Goal: Information Seeking & Learning: Learn about a topic

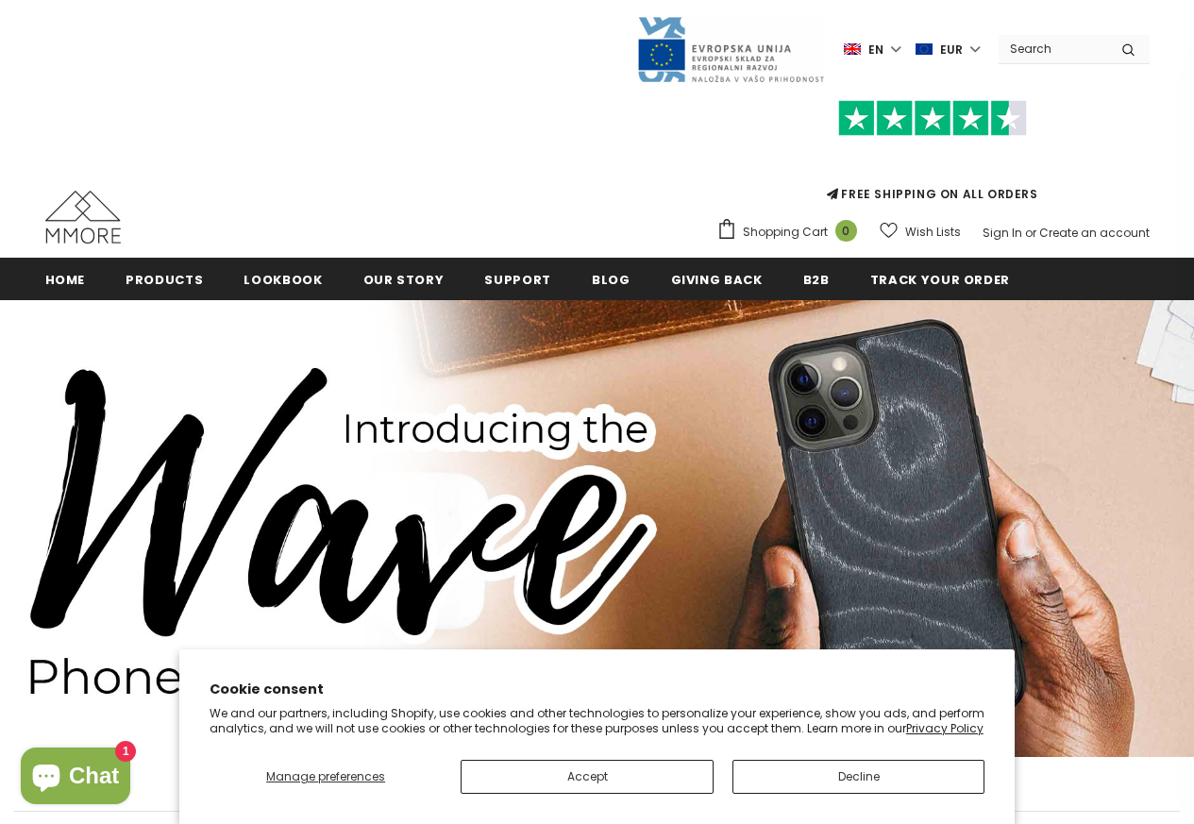
click at [997, 253] on div "Trending iPhone Huawei" at bounding box center [597, 129] width 1194 height 258
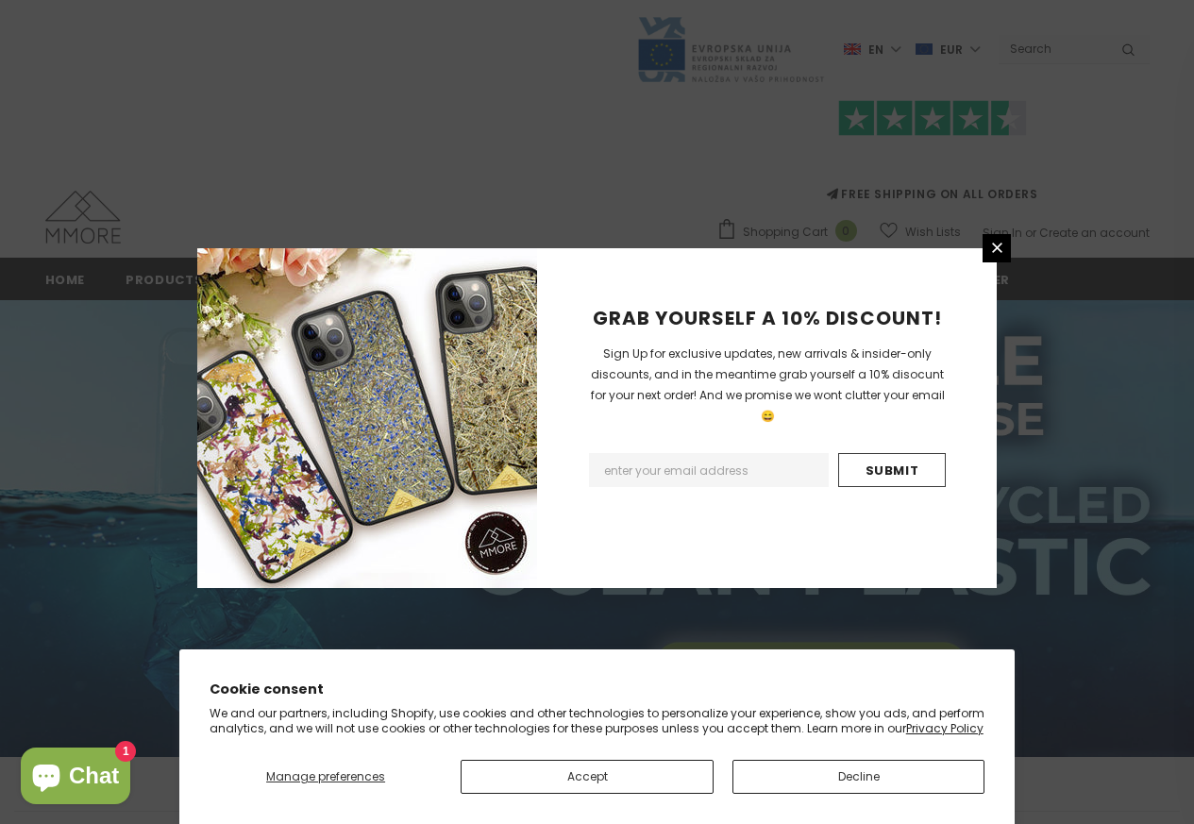
click at [134, 281] on div "GRAB YOURSELF A 10% DISCOUNT! Sign Up for exclusive updates, new arrivals & ins…" at bounding box center [597, 412] width 1194 height 824
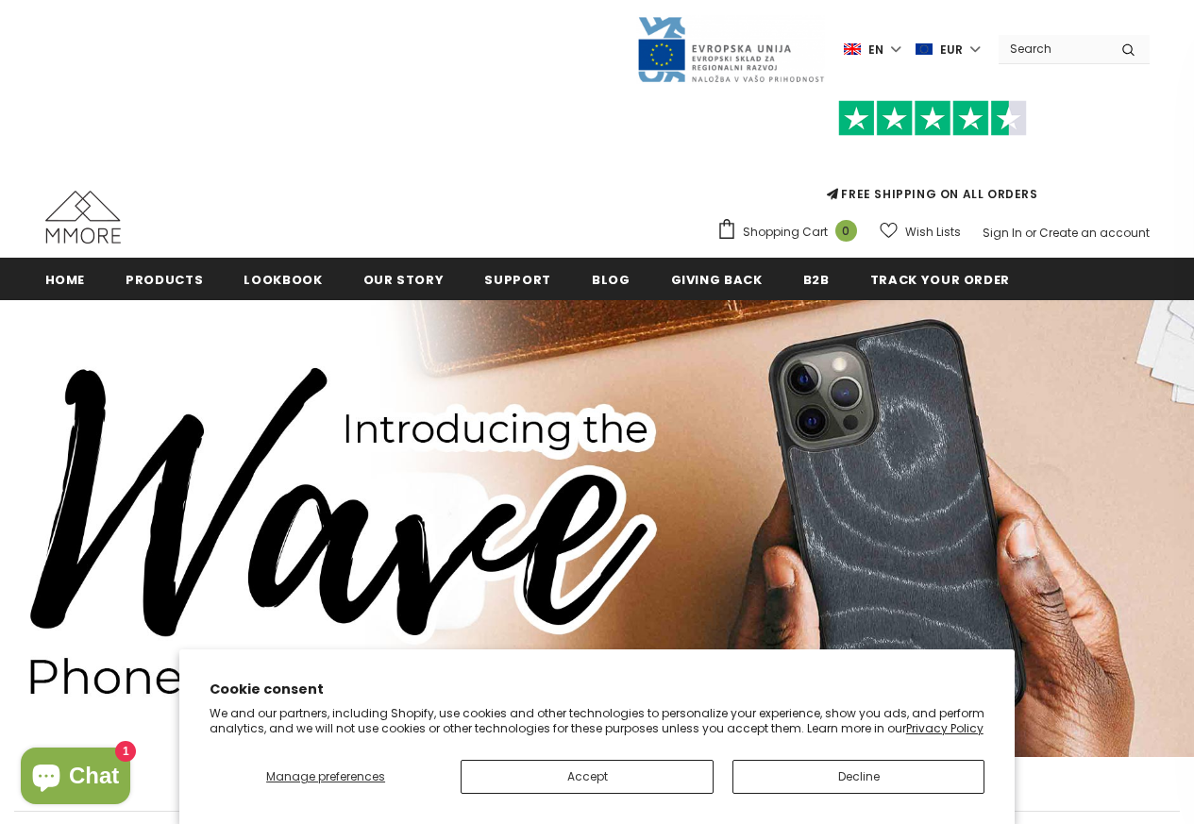
click at [991, 249] on div "Trending iPhone Huawei" at bounding box center [597, 129] width 1194 height 258
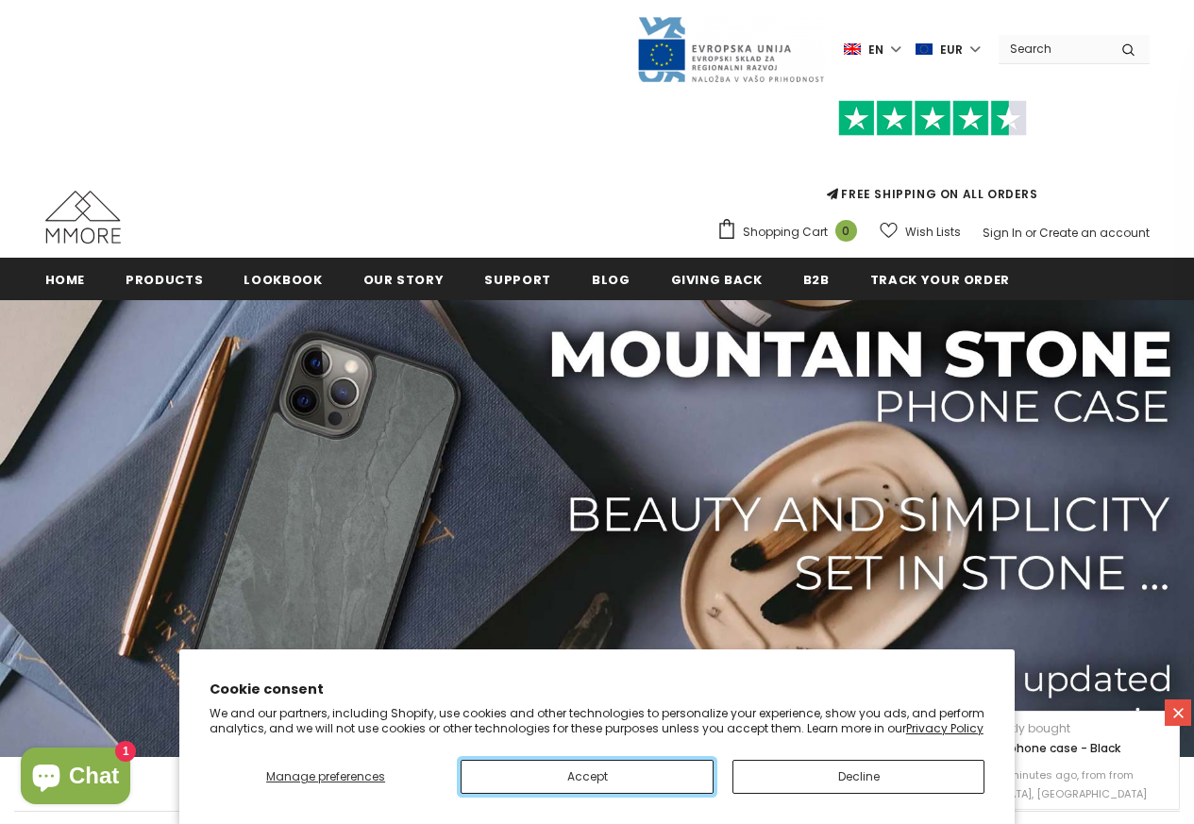
click at [577, 782] on button "Accept" at bounding box center [587, 777] width 252 height 34
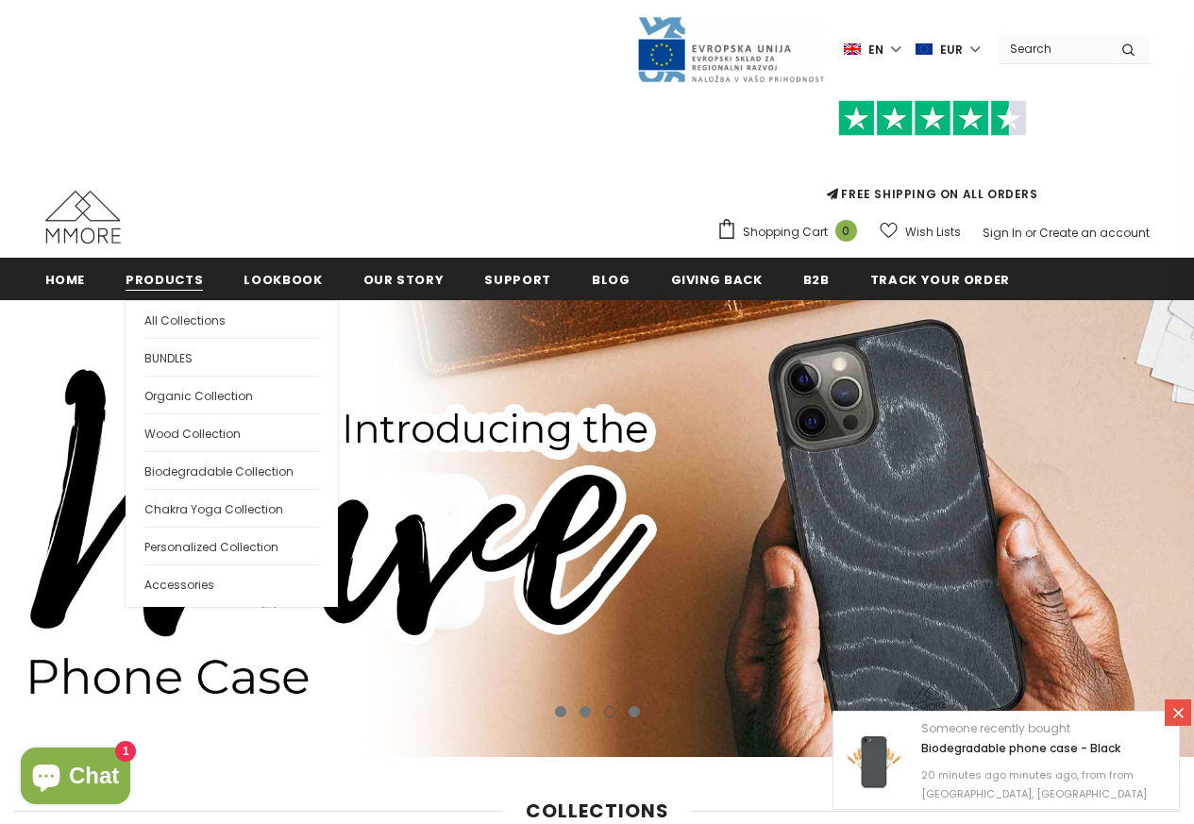
click at [128, 281] on span "Products" at bounding box center [164, 280] width 77 height 18
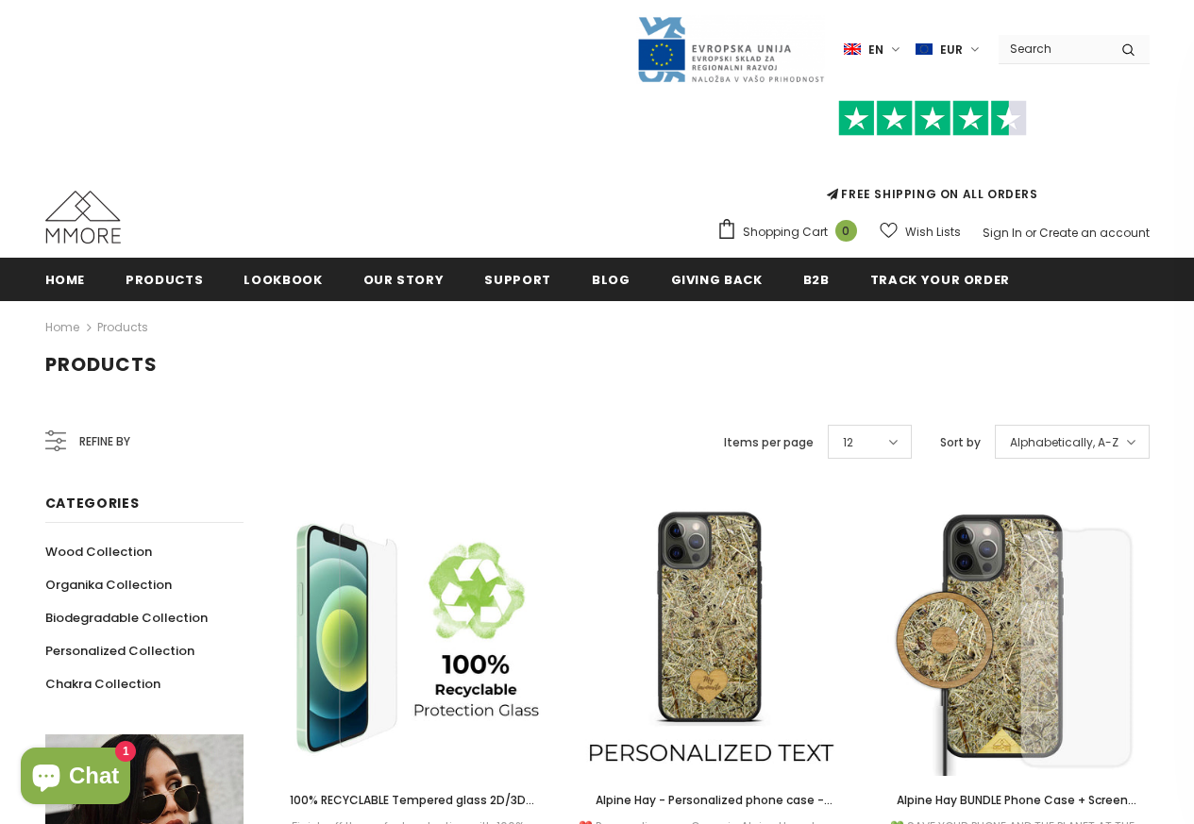
click at [203, 355] on h1 "Products" at bounding box center [597, 365] width 1104 height 24
